Goal: Task Accomplishment & Management: Manage account settings

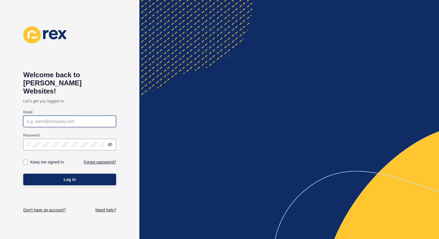
click at [84, 119] on input "Email" at bounding box center [69, 122] width 85 height 6
type input "[PERSON_NAME][EMAIL_ADDRESS][DOMAIN_NAME]"
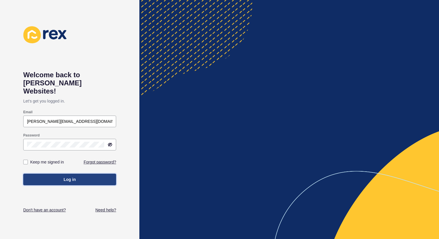
click at [62, 174] on button "Log in" at bounding box center [69, 180] width 93 height 12
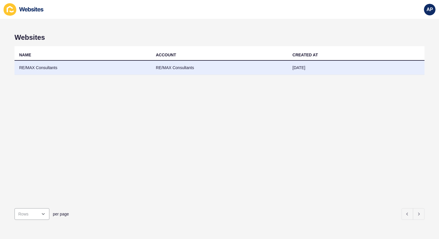
click at [51, 69] on td "RE/MAX Consultants" at bounding box center [83, 68] width 137 height 14
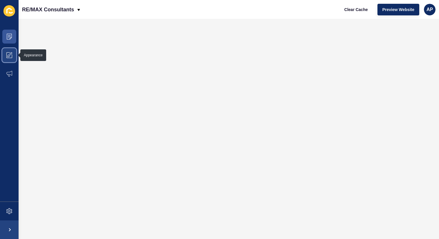
click at [8, 54] on icon at bounding box center [9, 55] width 6 height 6
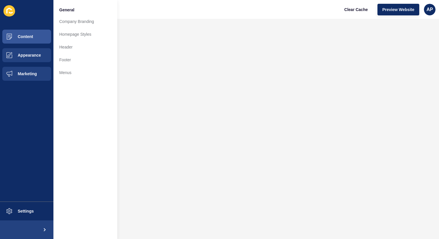
click at [15, 74] on span "Marketing" at bounding box center [18, 73] width 38 height 5
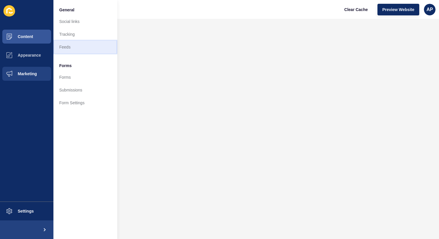
click at [67, 48] on link "Feeds" at bounding box center [85, 47] width 64 height 13
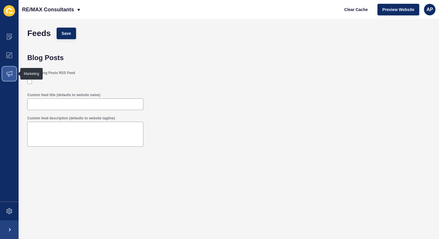
click at [10, 74] on icon at bounding box center [9, 74] width 6 height 6
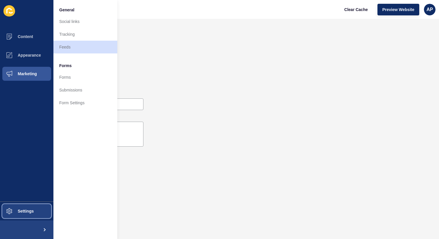
click at [18, 207] on span at bounding box center [9, 211] width 19 height 19
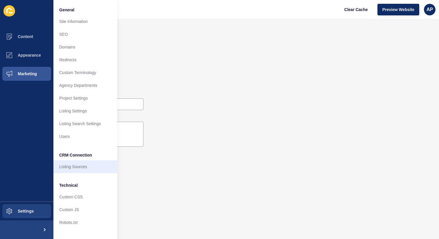
click at [76, 166] on link "Listing Sources" at bounding box center [85, 166] width 64 height 13
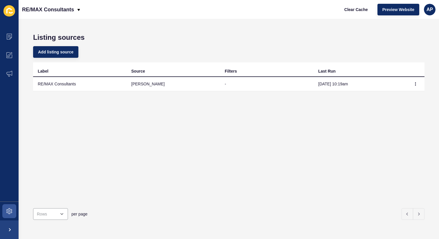
click at [193, 85] on td "[PERSON_NAME]" at bounding box center [174, 84] width 94 height 14
click at [417, 86] on button "button" at bounding box center [415, 84] width 9 height 8
click at [391, 97] on link "Sync now" at bounding box center [399, 95] width 41 height 13
click at [135, 83] on td "[PERSON_NAME]" at bounding box center [174, 84] width 94 height 14
click at [59, 52] on span "Add listing source" at bounding box center [55, 52] width 35 height 6
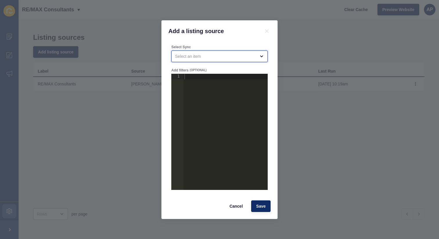
click at [222, 56] on div "open menu" at bounding box center [215, 56] width 81 height 6
click at [207, 71] on span "RE/MAX Consultants" at bounding box center [219, 71] width 87 height 6
type input "RE/MAX Consultants"
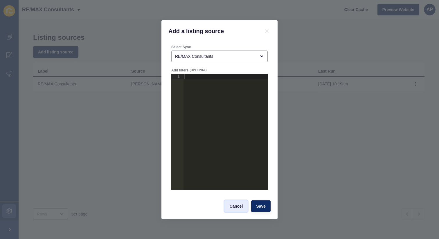
click at [235, 204] on span "Cancel" at bounding box center [236, 206] width 13 height 6
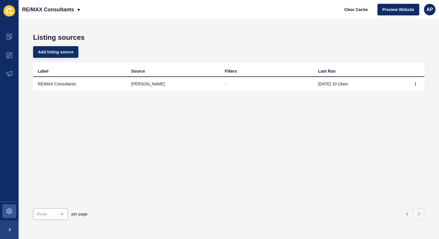
click at [134, 82] on td "[PERSON_NAME]" at bounding box center [174, 84] width 94 height 14
